Goal: Task Accomplishment & Management: Manage account settings

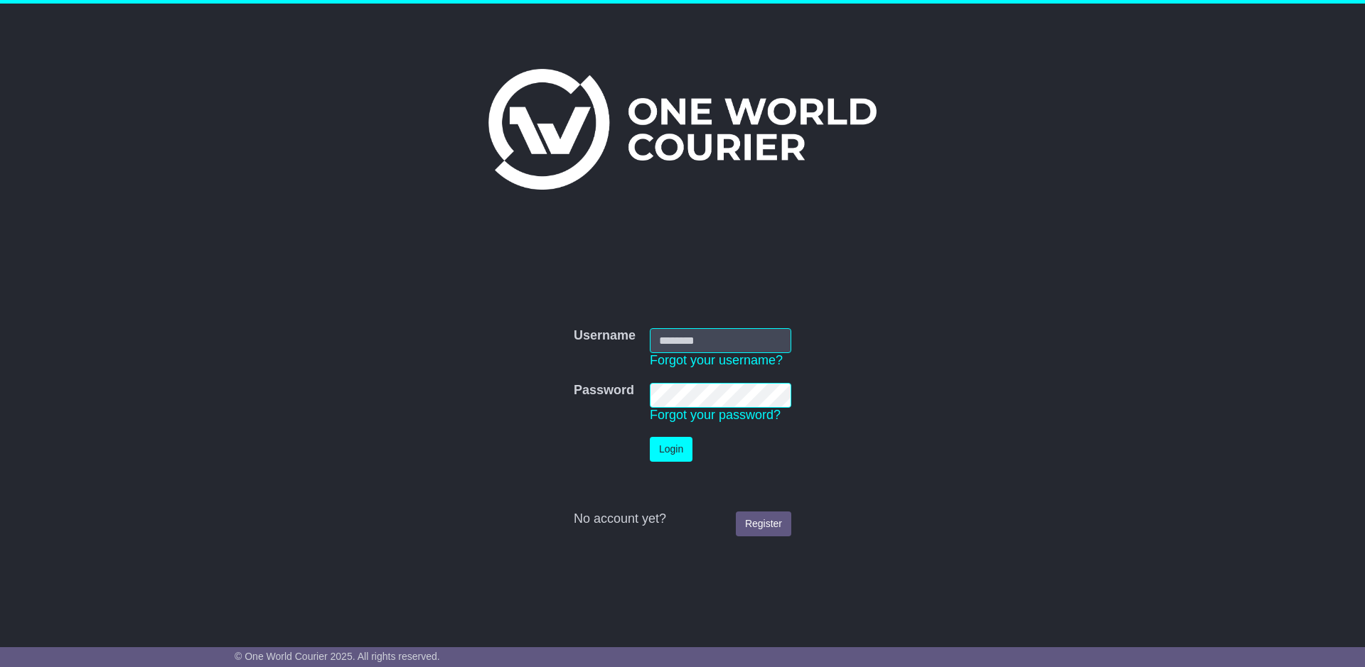
type input "**********"
click at [662, 466] on td "Login" at bounding box center [721, 449] width 156 height 39
click at [672, 458] on button "Login" at bounding box center [671, 449] width 43 height 25
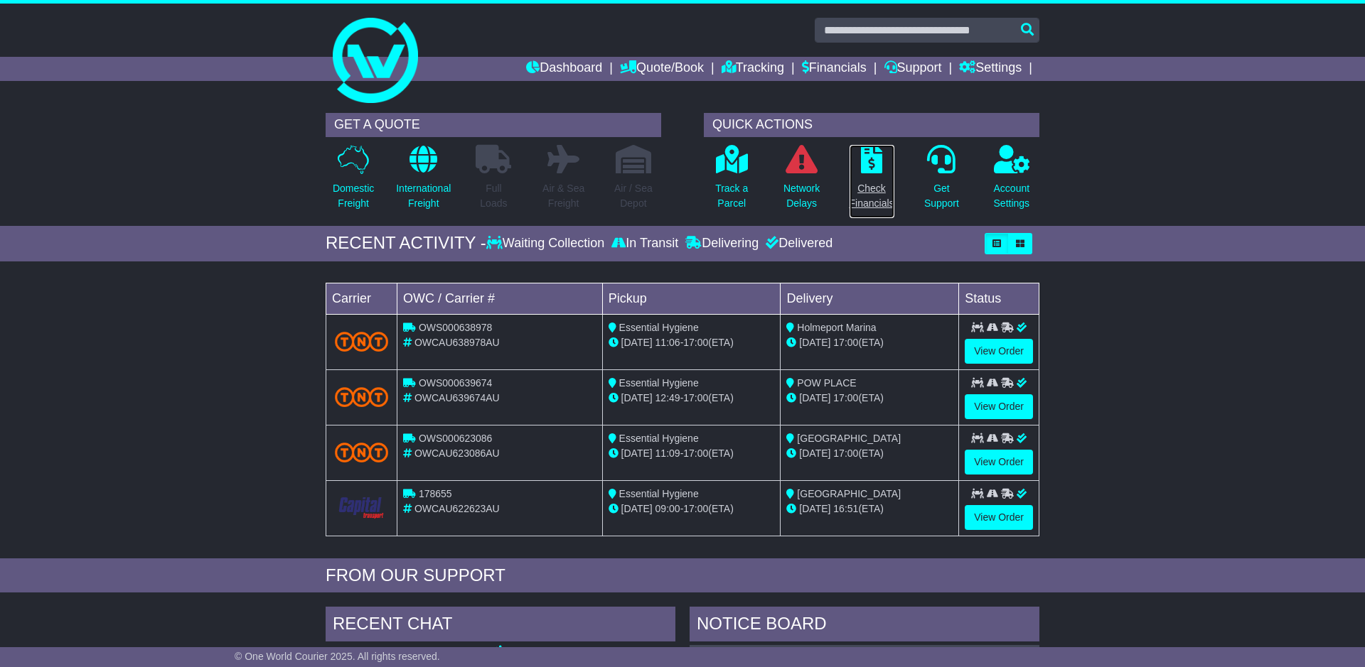
click at [866, 158] on icon at bounding box center [871, 159] width 21 height 28
